Goal: Find specific page/section: Find specific page/section

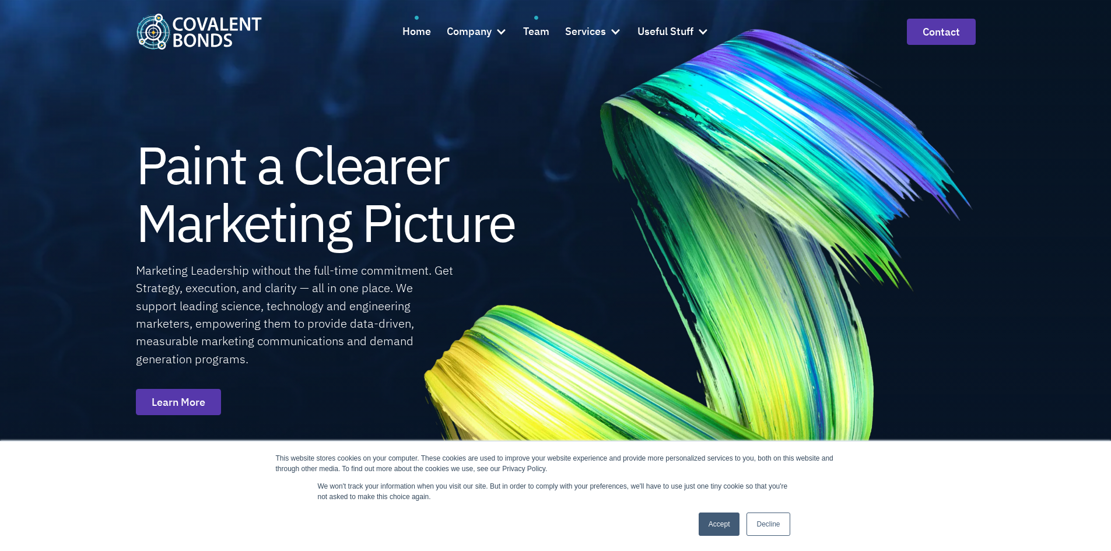
click at [529, 32] on div "Team" at bounding box center [536, 31] width 26 height 17
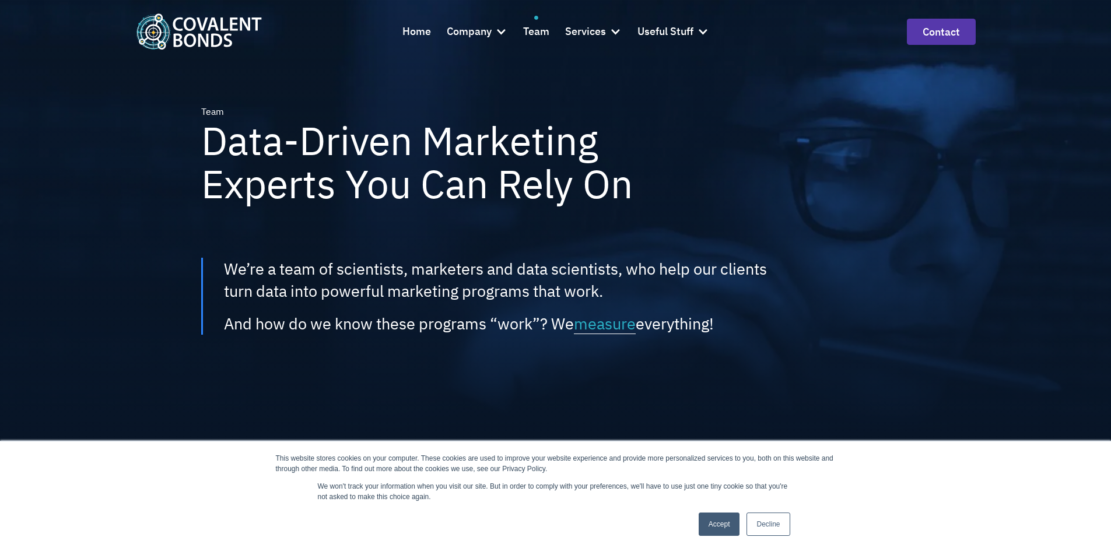
click at [771, 521] on link "Decline" at bounding box center [767, 524] width 43 height 23
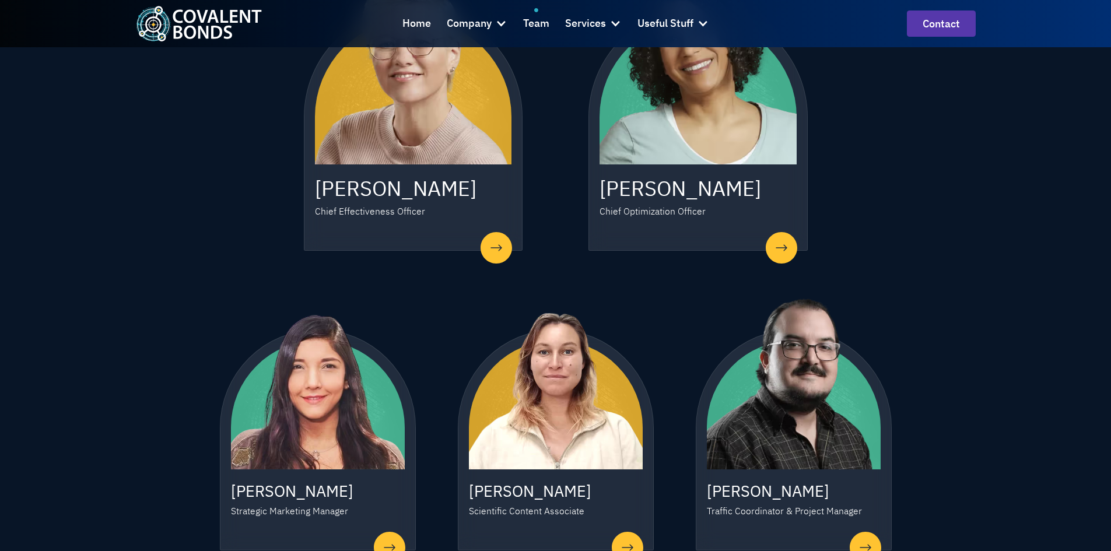
scroll to position [525, 0]
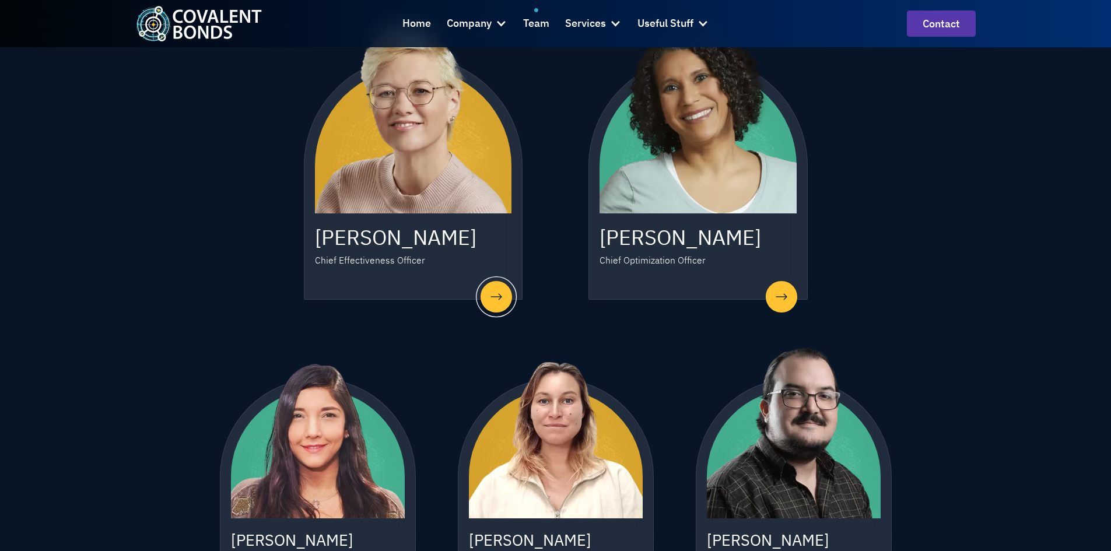
click at [318, 241] on h3 "[PERSON_NAME]" at bounding box center [413, 237] width 197 height 27
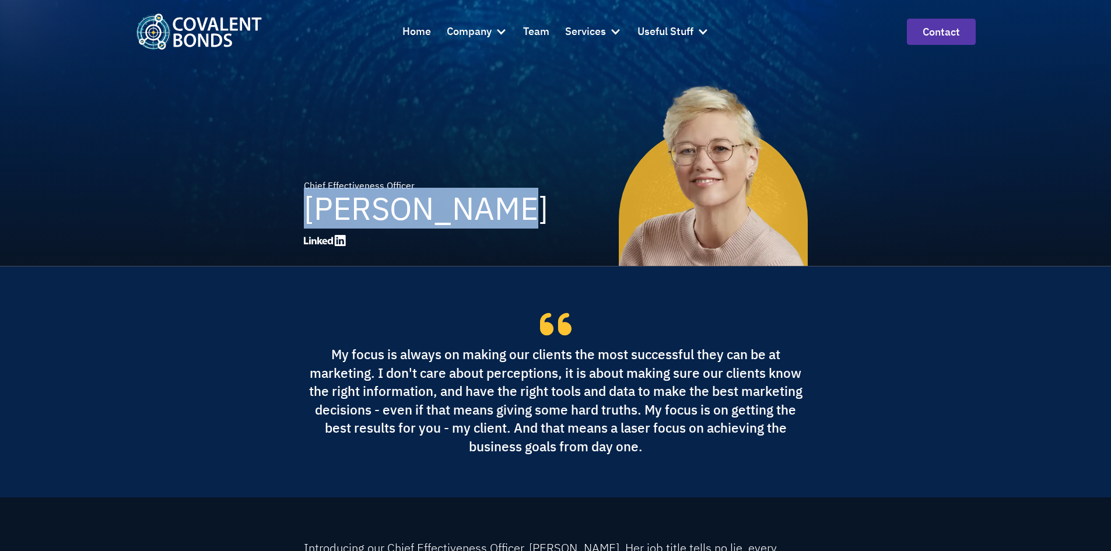
drag, startPoint x: 304, startPoint y: 213, endPoint x: 545, endPoint y: 217, distance: 240.3
click at [545, 217] on div "Chief Effectiveness Officer Laura Browne" at bounding box center [556, 196] width 504 height 140
